Goal: Task Accomplishment & Management: Use online tool/utility

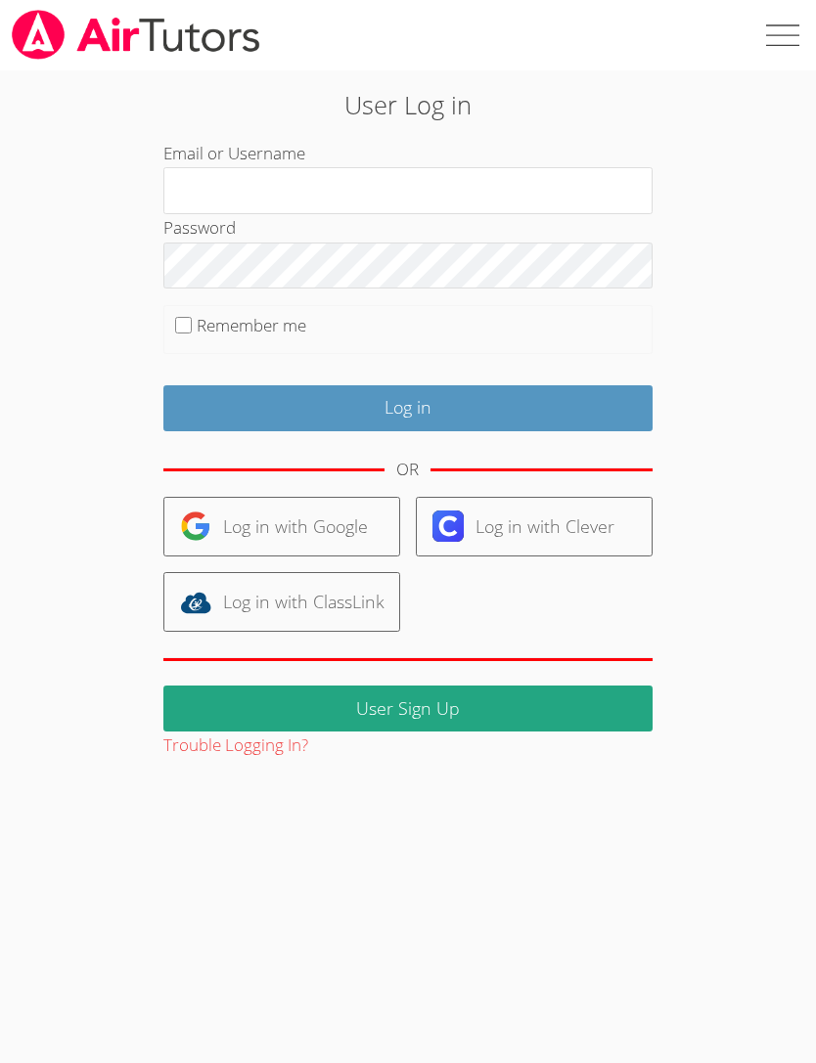
click at [478, 193] on input "Email or Username" at bounding box center [407, 190] width 489 height 47
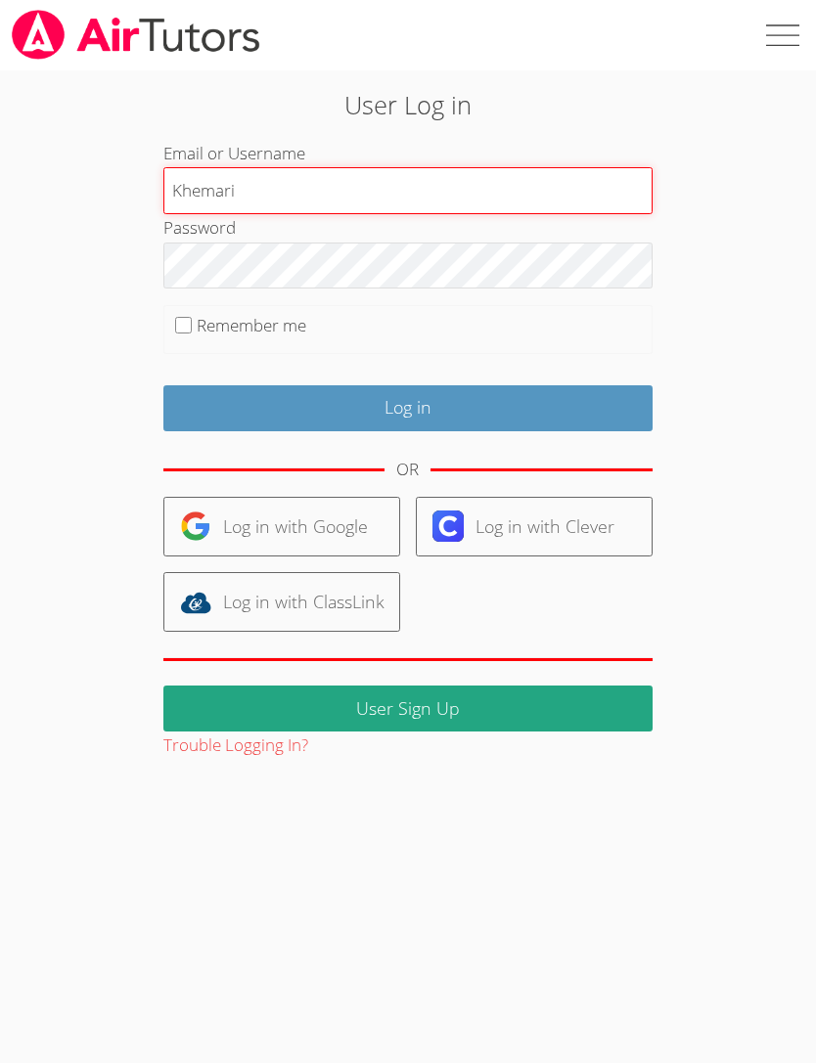
click at [408, 184] on input "Khemari" at bounding box center [407, 190] width 489 height 47
type input "Khemarij"
click at [407, 405] on input "Log in" at bounding box center [407, 408] width 489 height 46
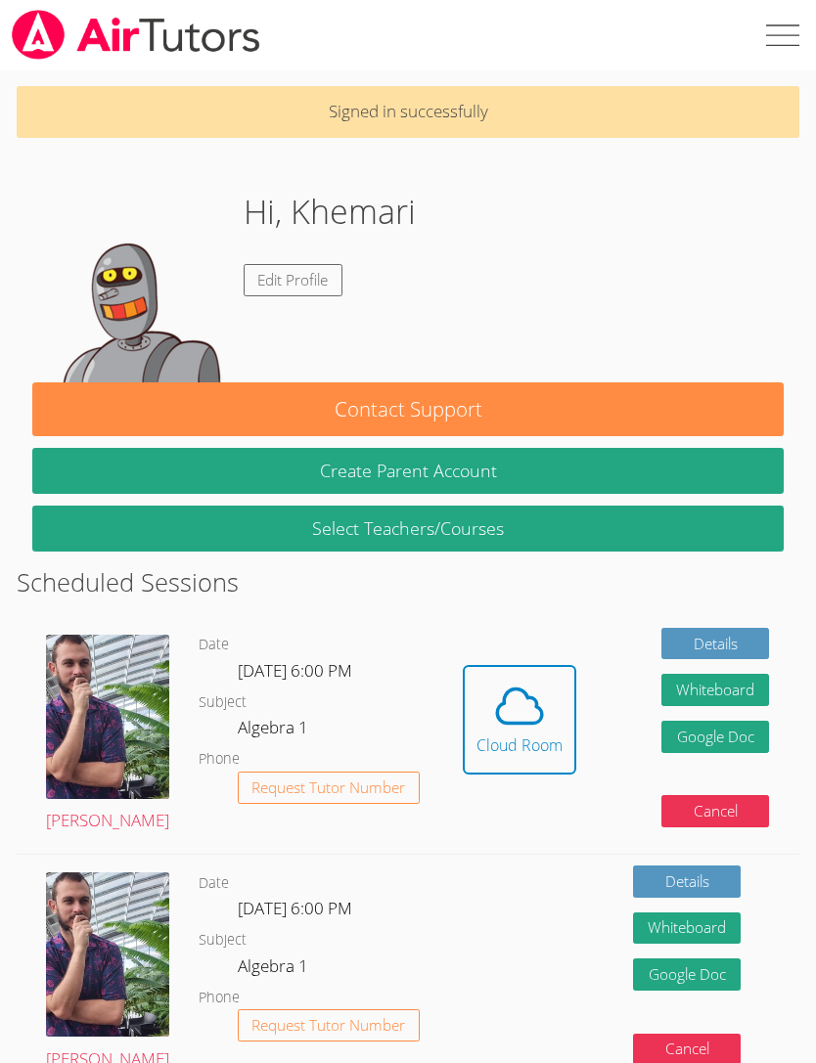
click at [512, 713] on icon at bounding box center [519, 706] width 55 height 55
click at [499, 730] on icon at bounding box center [519, 706] width 55 height 55
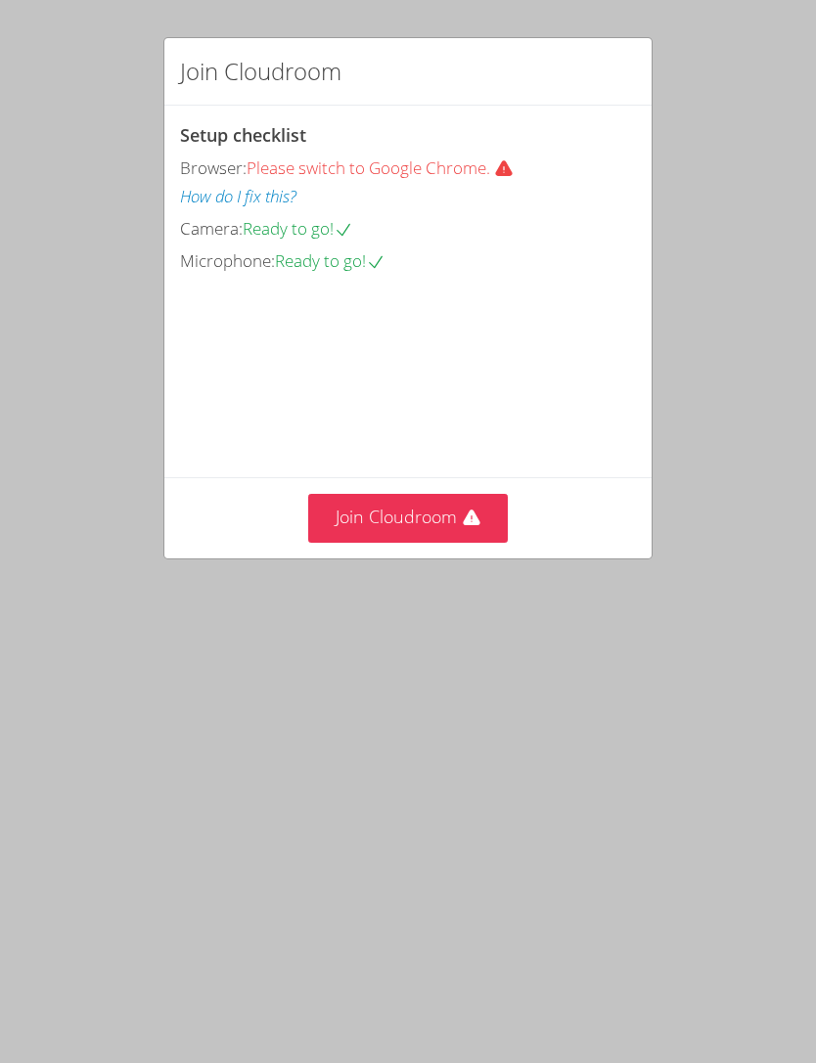
click at [449, 437] on video at bounding box center [326, 364] width 293 height 147
click at [388, 542] on button "Join Cloudroom" at bounding box center [408, 518] width 201 height 48
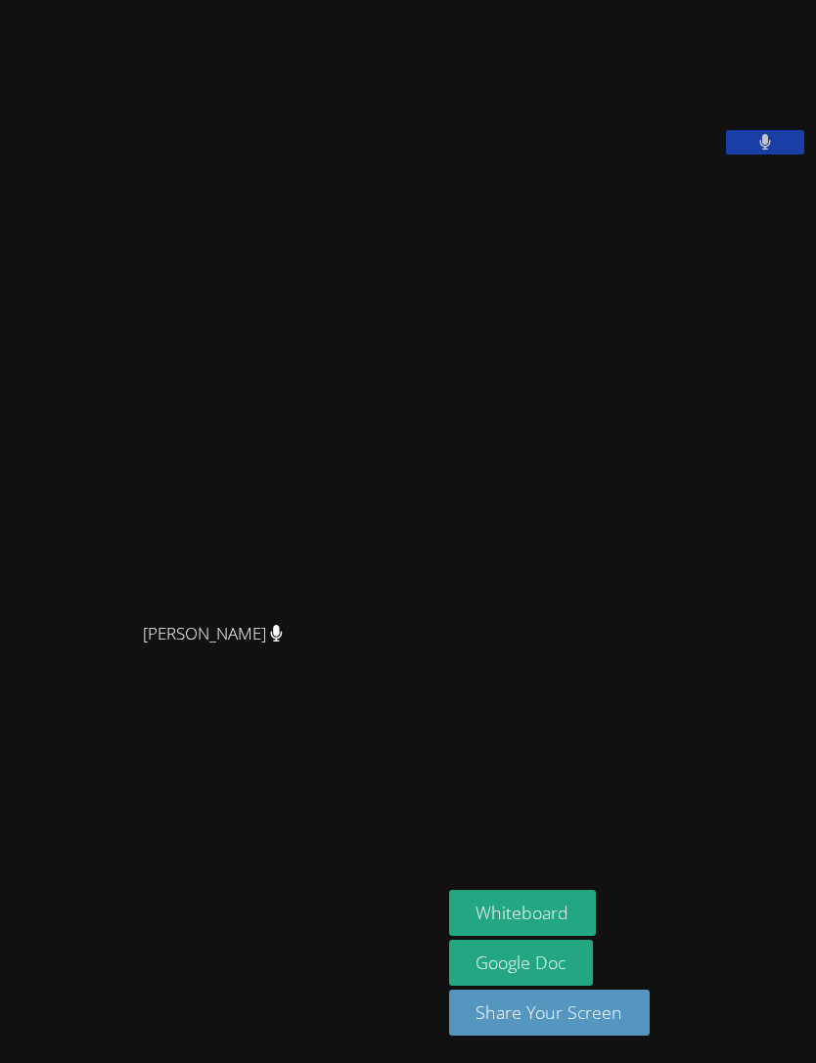
click at [752, 297] on aside "[PERSON_NAME] Whiteboard Google Doc Share Your Screen" at bounding box center [628, 531] width 375 height 1063
click at [771, 155] on button at bounding box center [765, 142] width 78 height 24
click at [450, 936] on button "Whiteboard" at bounding box center [523, 913] width 148 height 46
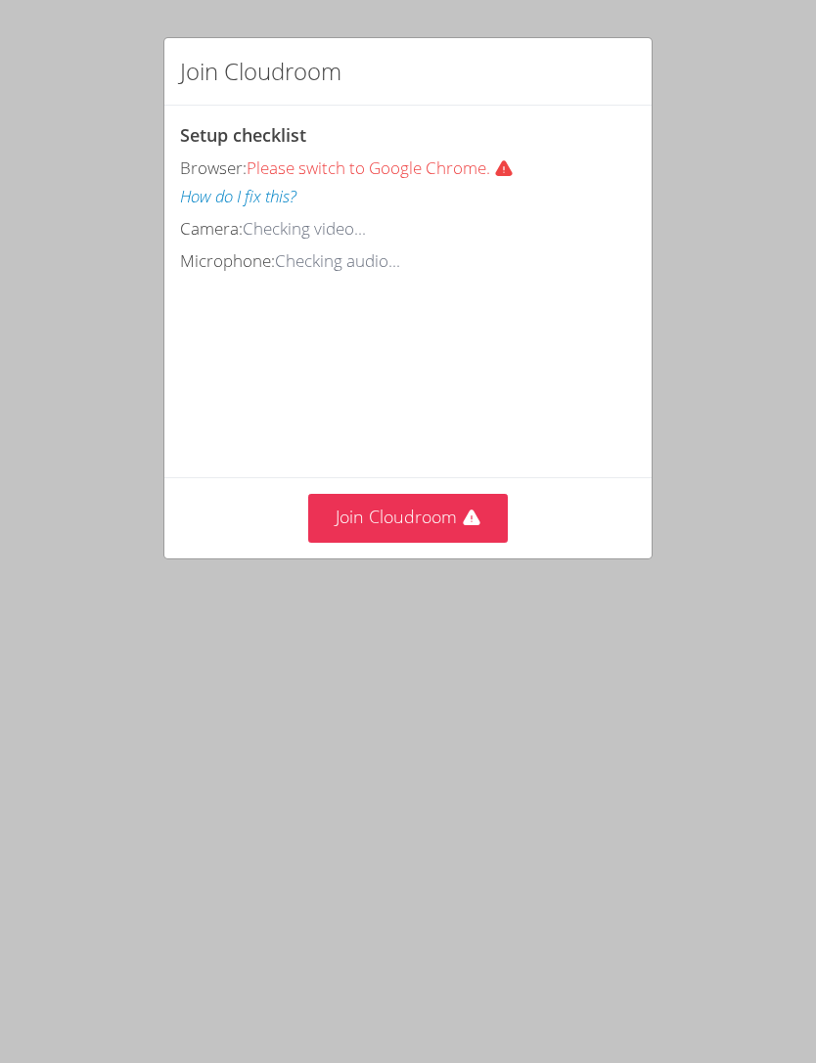
click at [454, 513] on button "Join Cloudroom" at bounding box center [408, 518] width 201 height 48
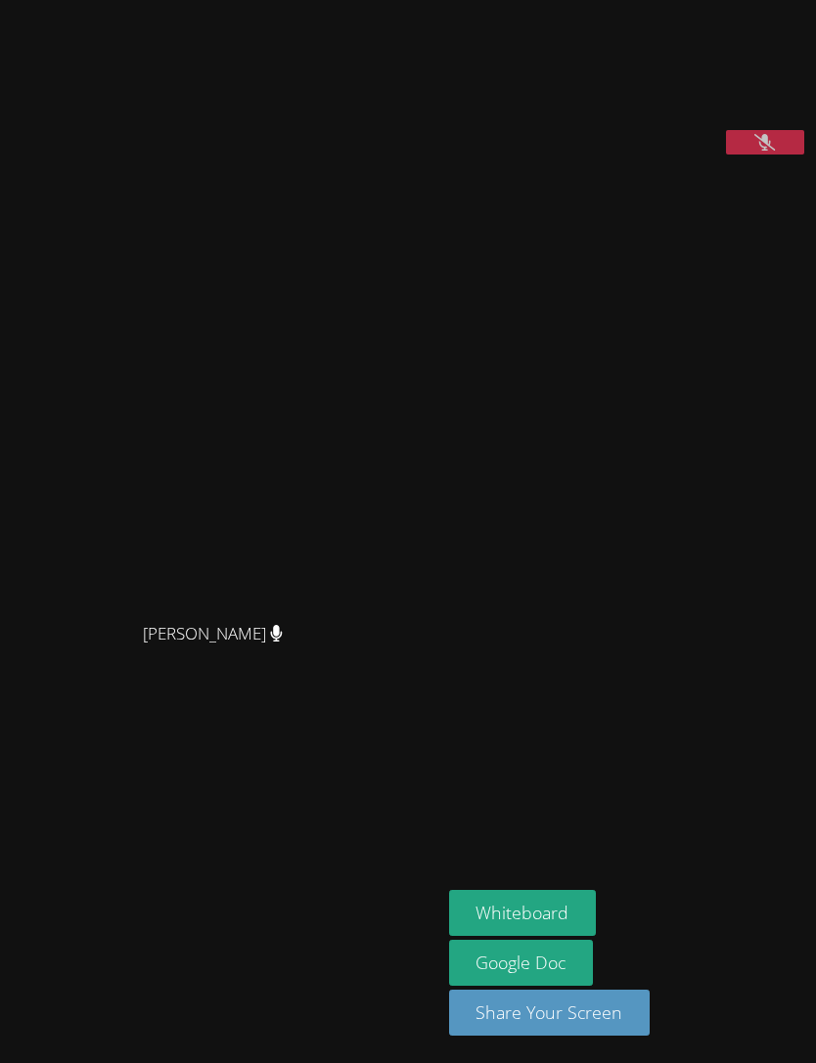
click at [449, 936] on button "Whiteboard" at bounding box center [523, 913] width 148 height 46
click at [777, 155] on button at bounding box center [765, 142] width 78 height 24
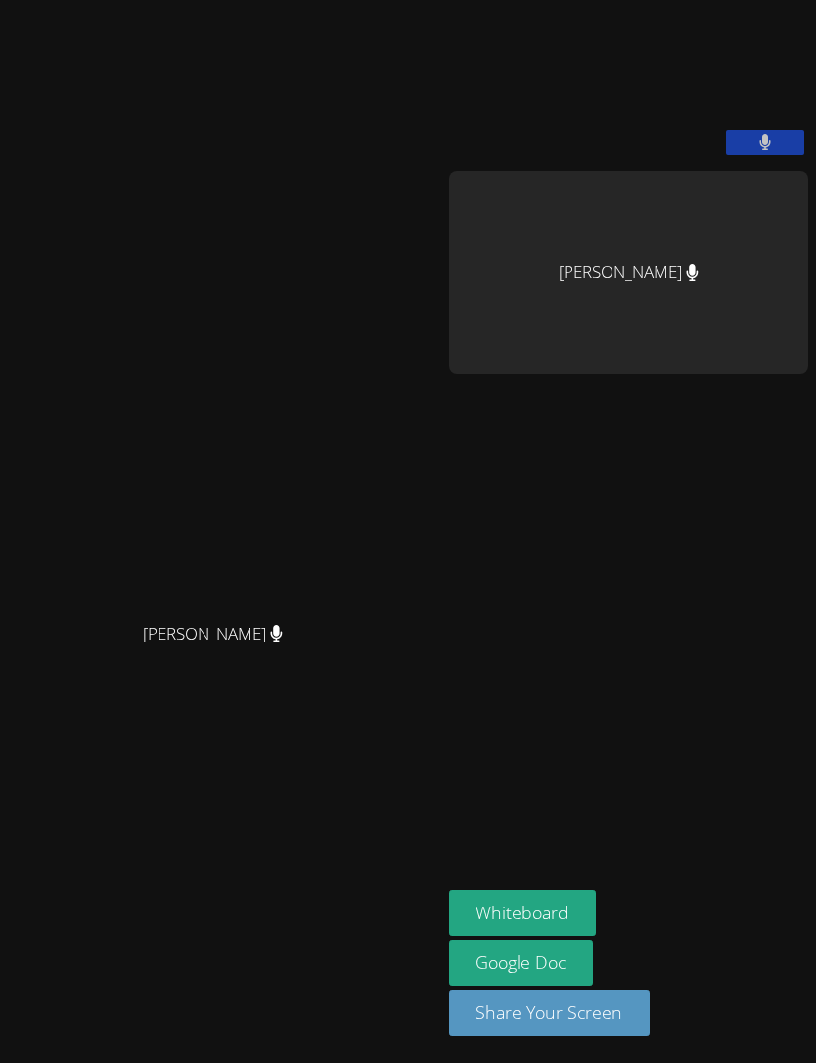
click at [787, 155] on button at bounding box center [765, 142] width 78 height 24
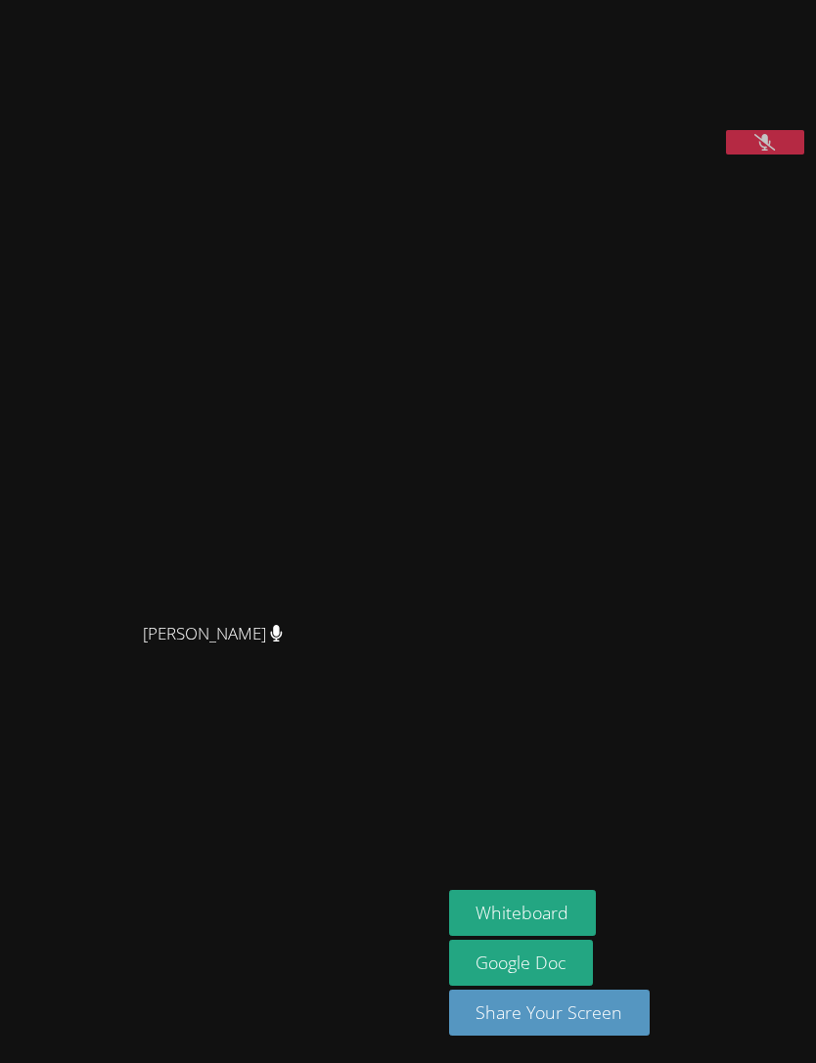
click at [544, 936] on button "Whiteboard" at bounding box center [523, 913] width 148 height 46
